Goal: Book appointment/travel/reservation

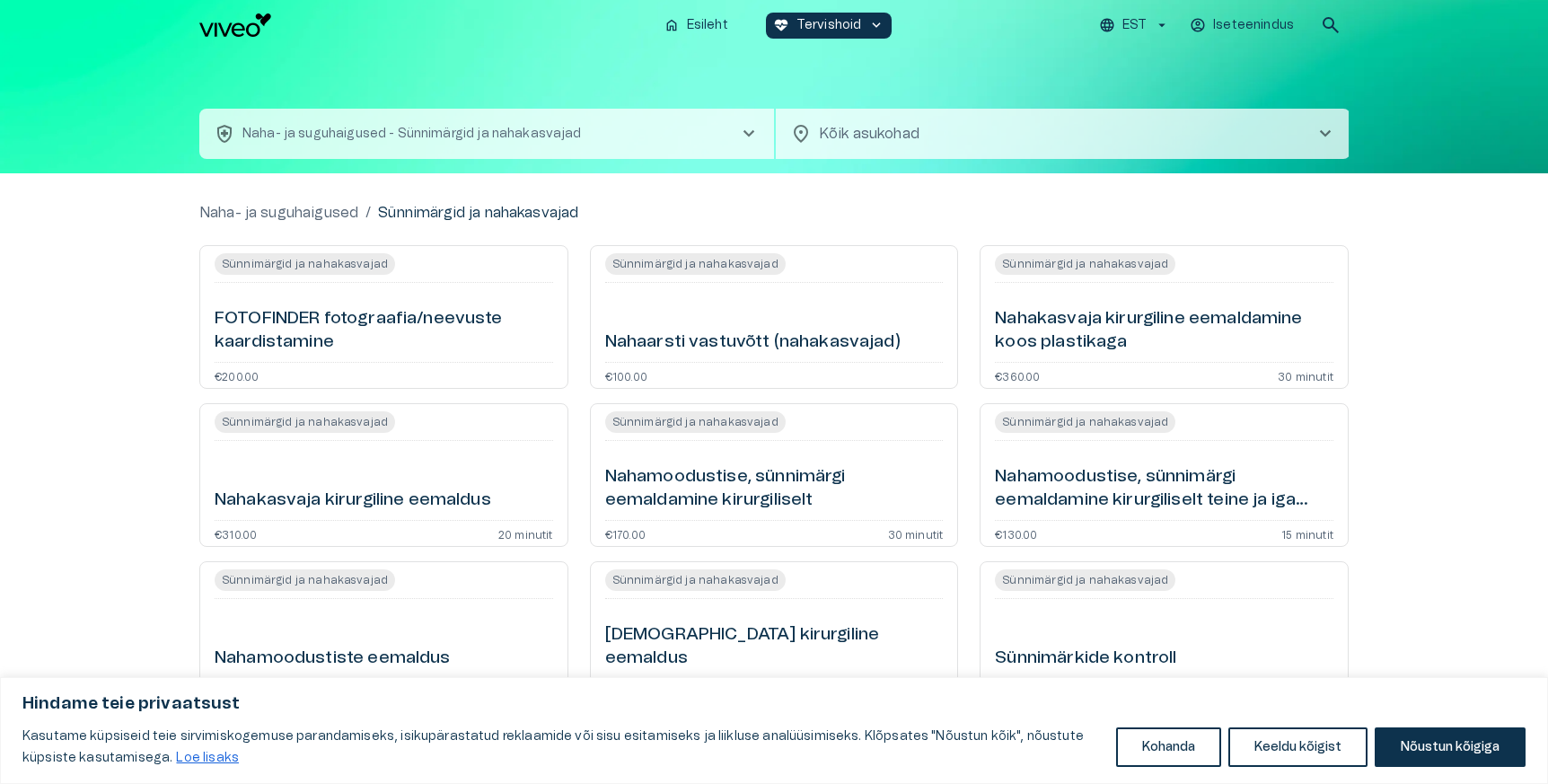
click at [674, 263] on span "Sünnimärgid ja nahakasvajad" at bounding box center [695, 264] width 180 height 22
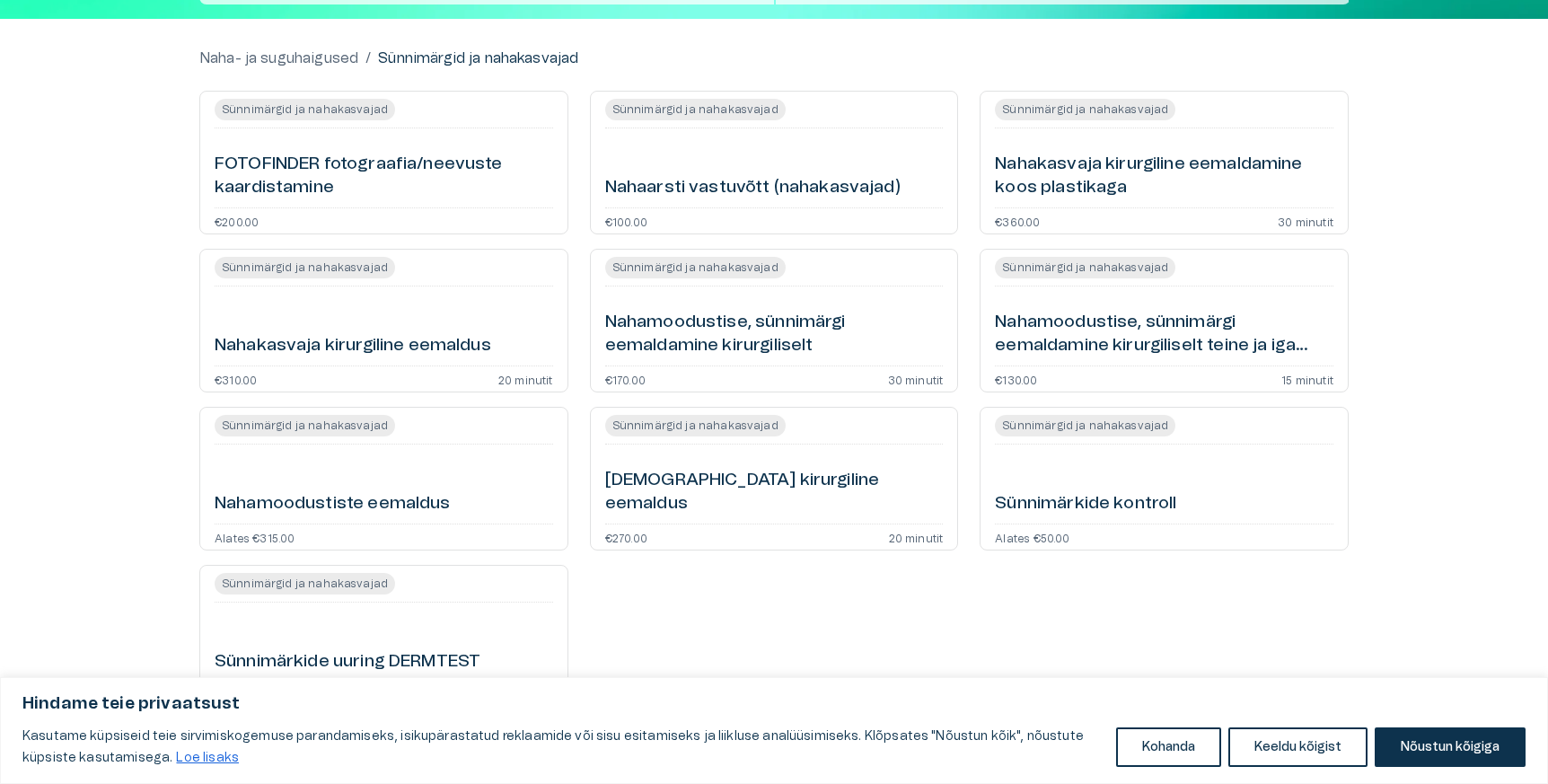
scroll to position [157, 0]
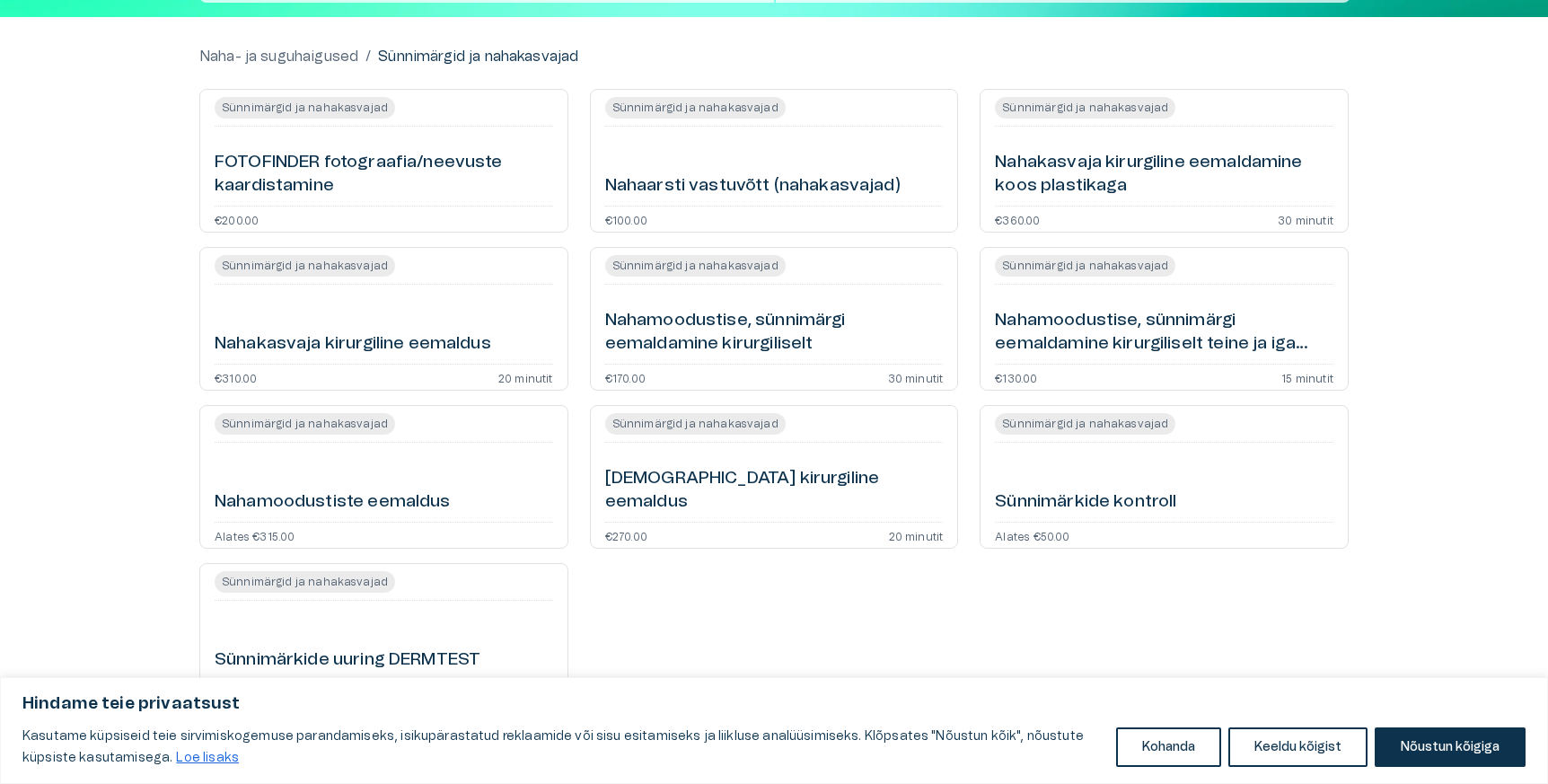
click at [1103, 504] on h6 "Sünnimärkide kontroll" at bounding box center [1086, 502] width 181 height 25
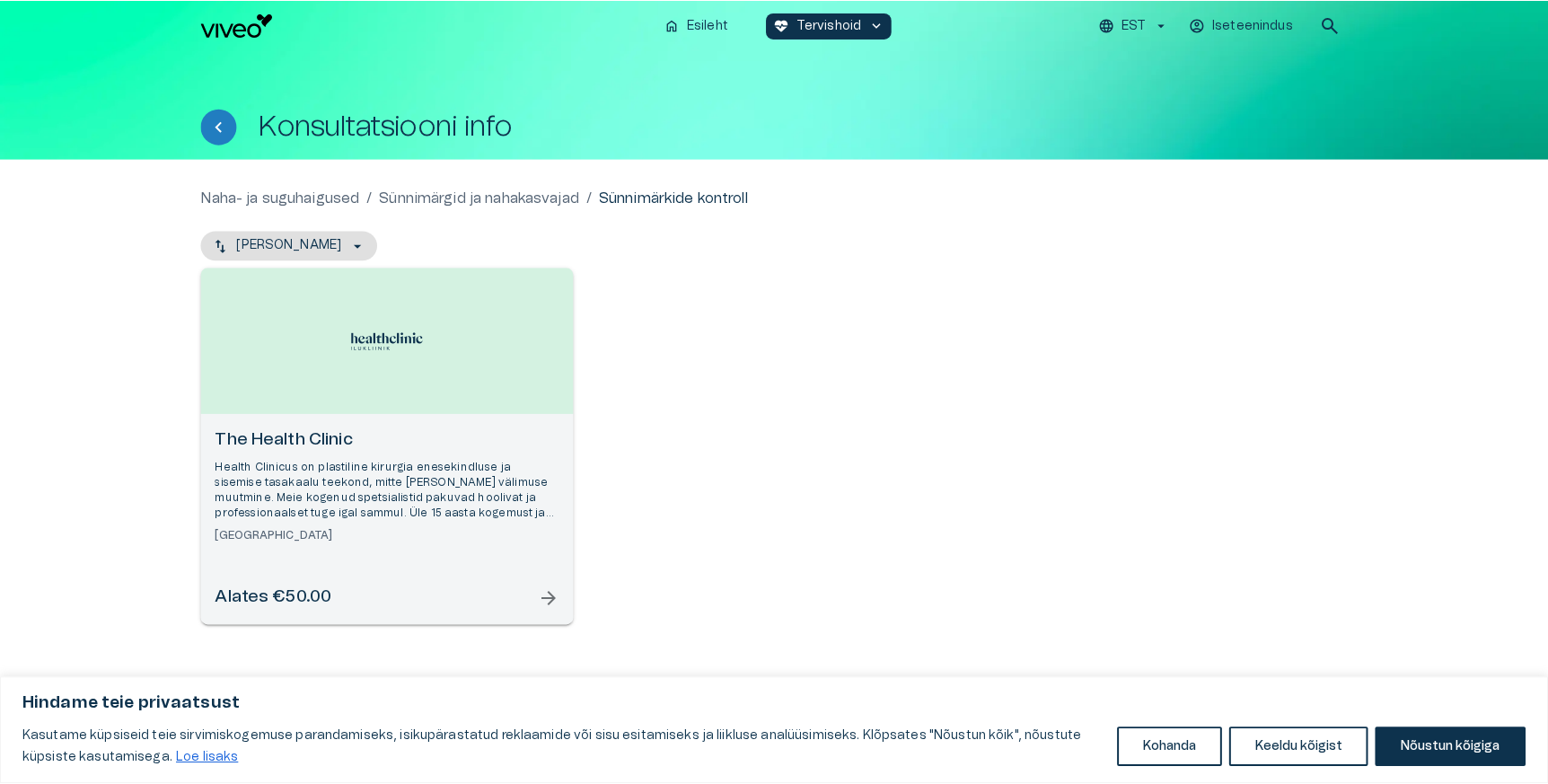
scroll to position [210, 0]
